Goal: Task Accomplishment & Management: Manage account settings

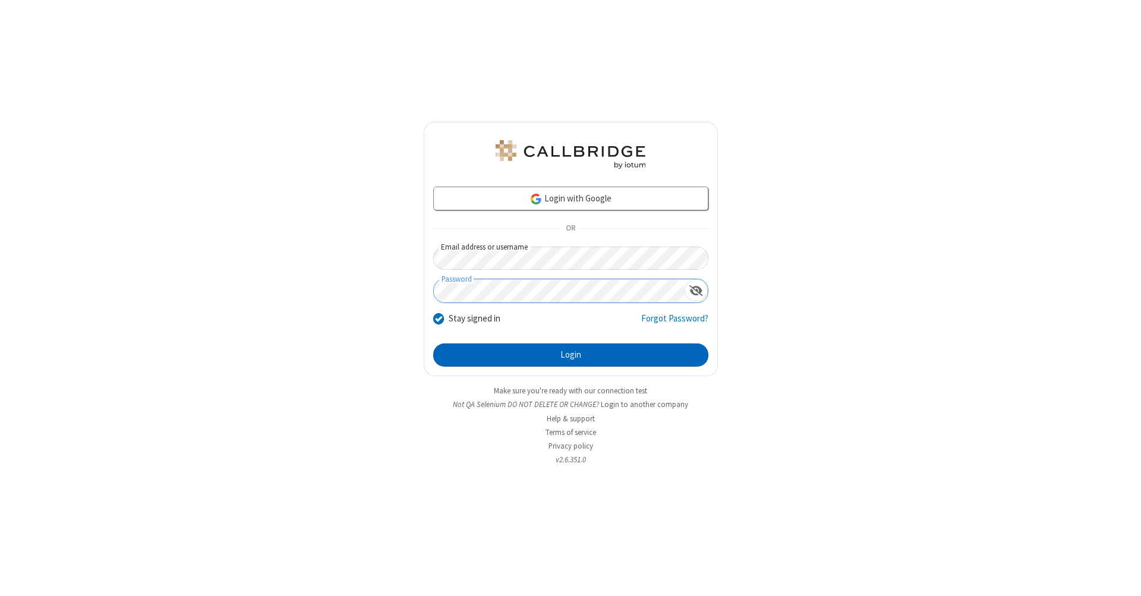
click at [570, 355] on button "Login" at bounding box center [570, 355] width 275 height 24
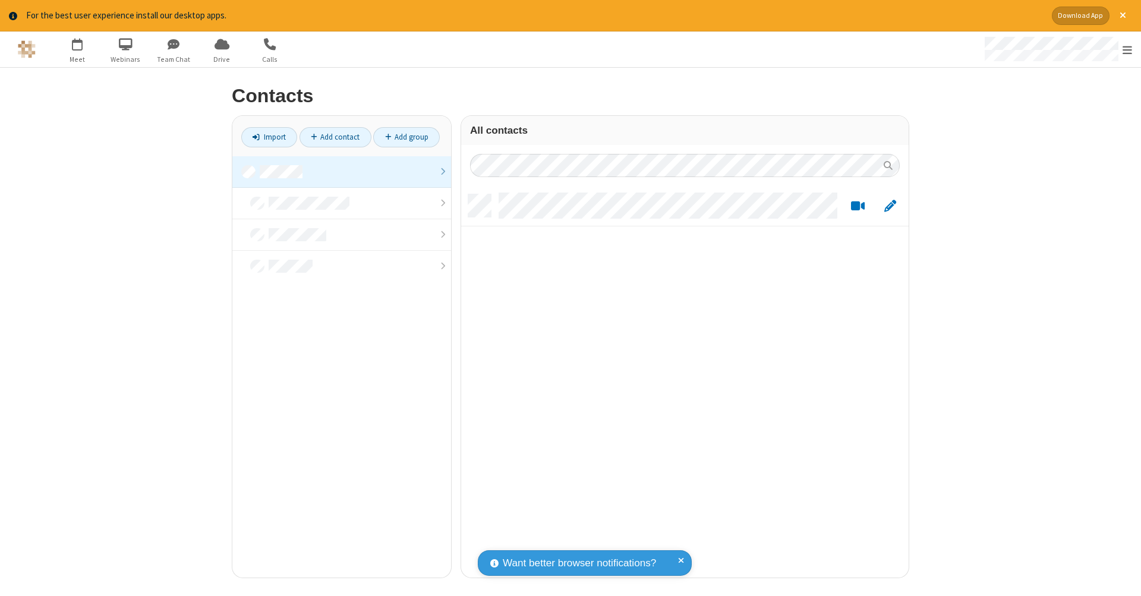
click at [342, 171] on link at bounding box center [341, 171] width 219 height 31
click at [335, 137] on link "Add contact" at bounding box center [335, 137] width 72 height 20
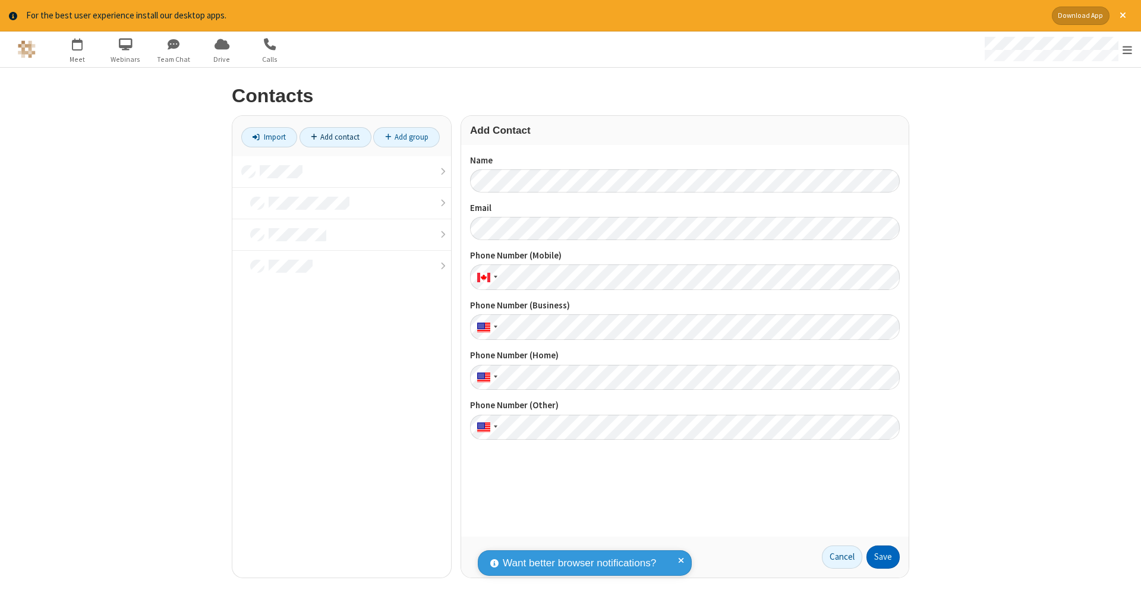
click at [883, 557] on button "Save" at bounding box center [882, 557] width 33 height 24
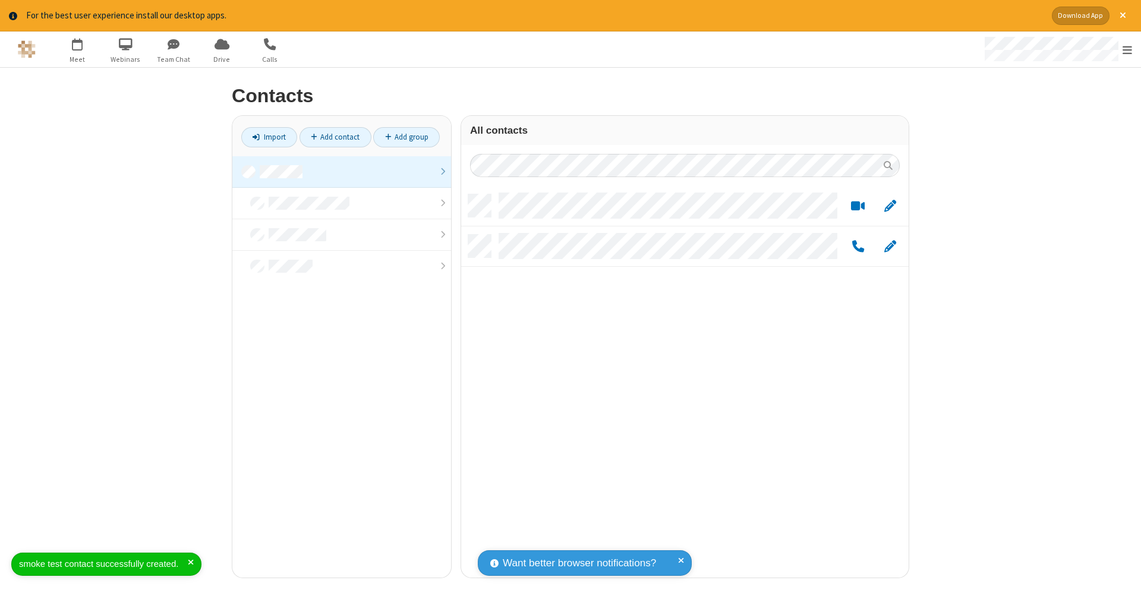
scroll to position [383, 439]
